Goal: Check status: Check status

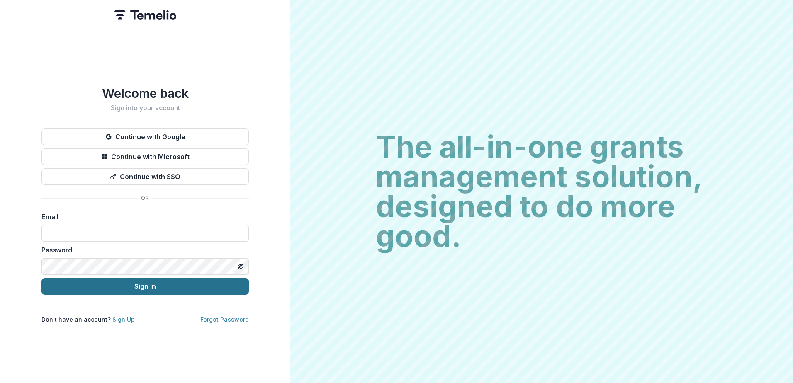
type input "**********"
click at [145, 291] on button "Sign In" at bounding box center [144, 286] width 207 height 17
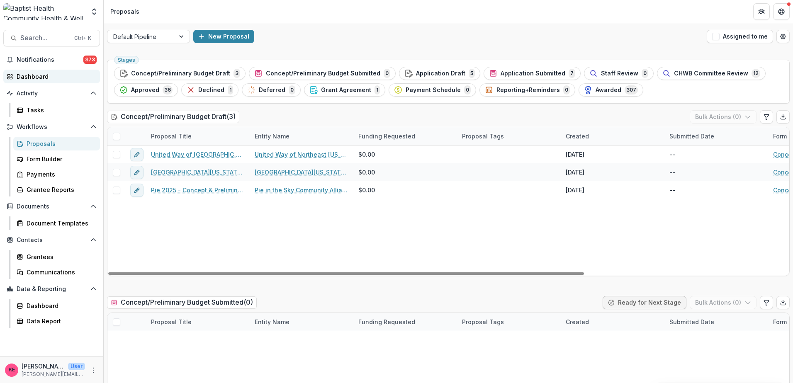
click at [43, 78] on div "Dashboard" at bounding box center [55, 76] width 77 height 9
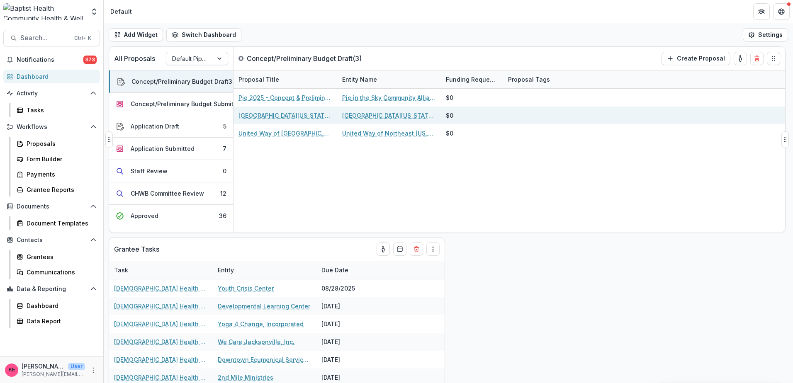
click at [643, 109] on div "[GEOGRAPHIC_DATA][US_STATE], Dept. of Psychology - 2025 - Concept & Preliminary…" at bounding box center [509, 116] width 552 height 18
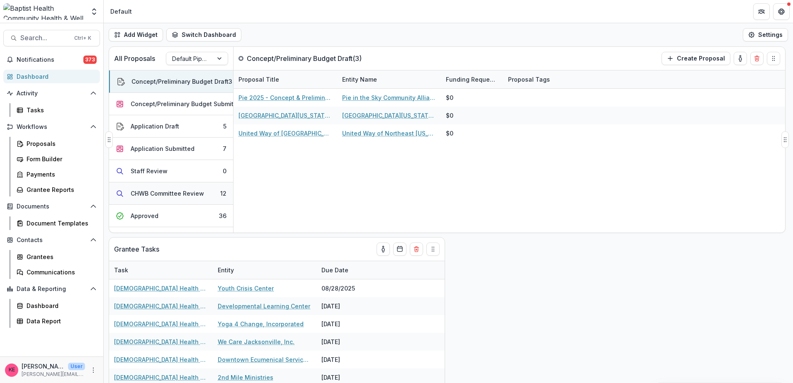
click at [174, 192] on div "CHWB Committee Review" at bounding box center [167, 193] width 73 height 9
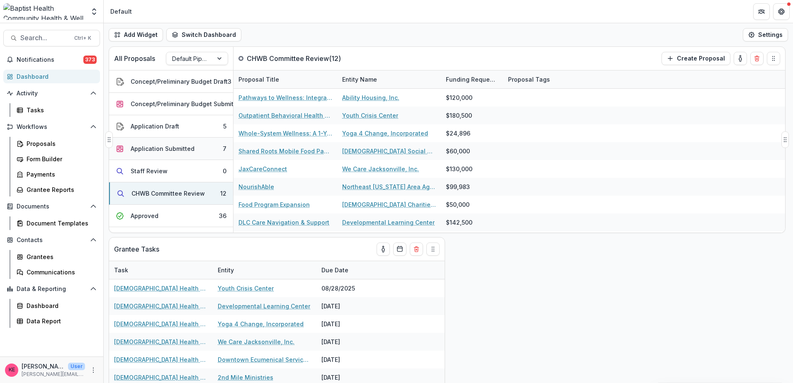
click at [194, 152] on button "Application Submitted 7" at bounding box center [171, 149] width 124 height 22
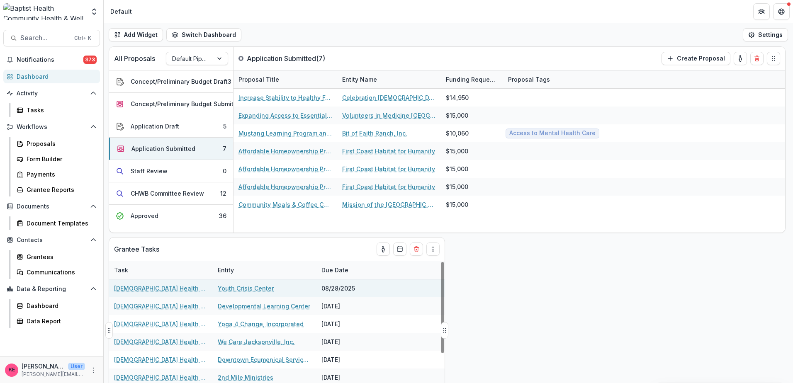
click at [253, 284] on link "Youth Crisis Center" at bounding box center [246, 288] width 56 height 9
